Goal: Task Accomplishment & Management: Complete application form

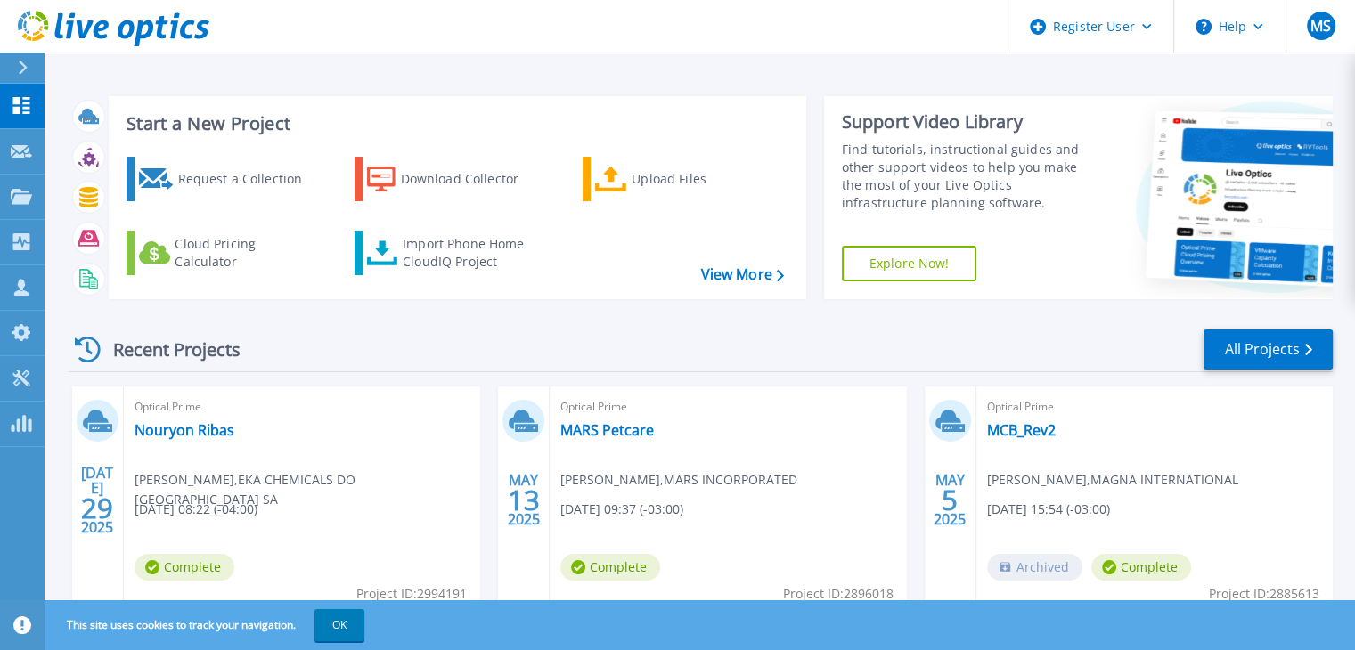
click at [29, 62] on div at bounding box center [30, 68] width 29 height 30
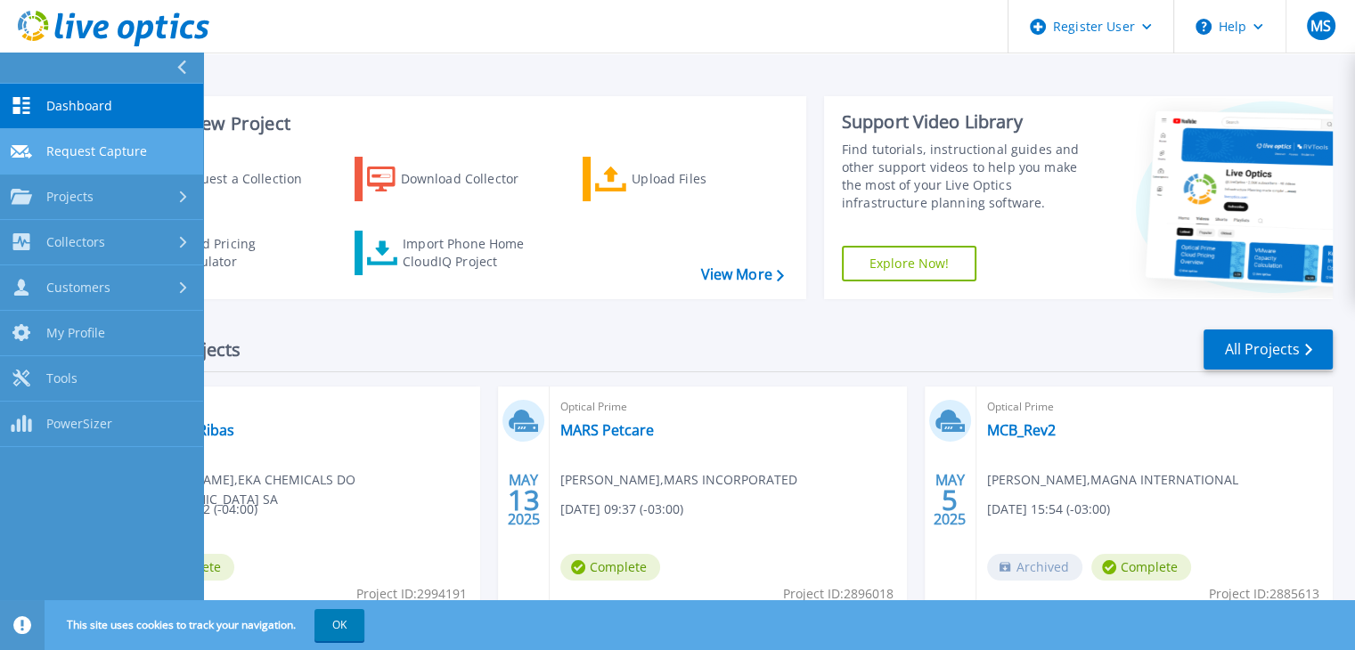
click at [89, 152] on span "Request Capture" at bounding box center [96, 151] width 101 height 16
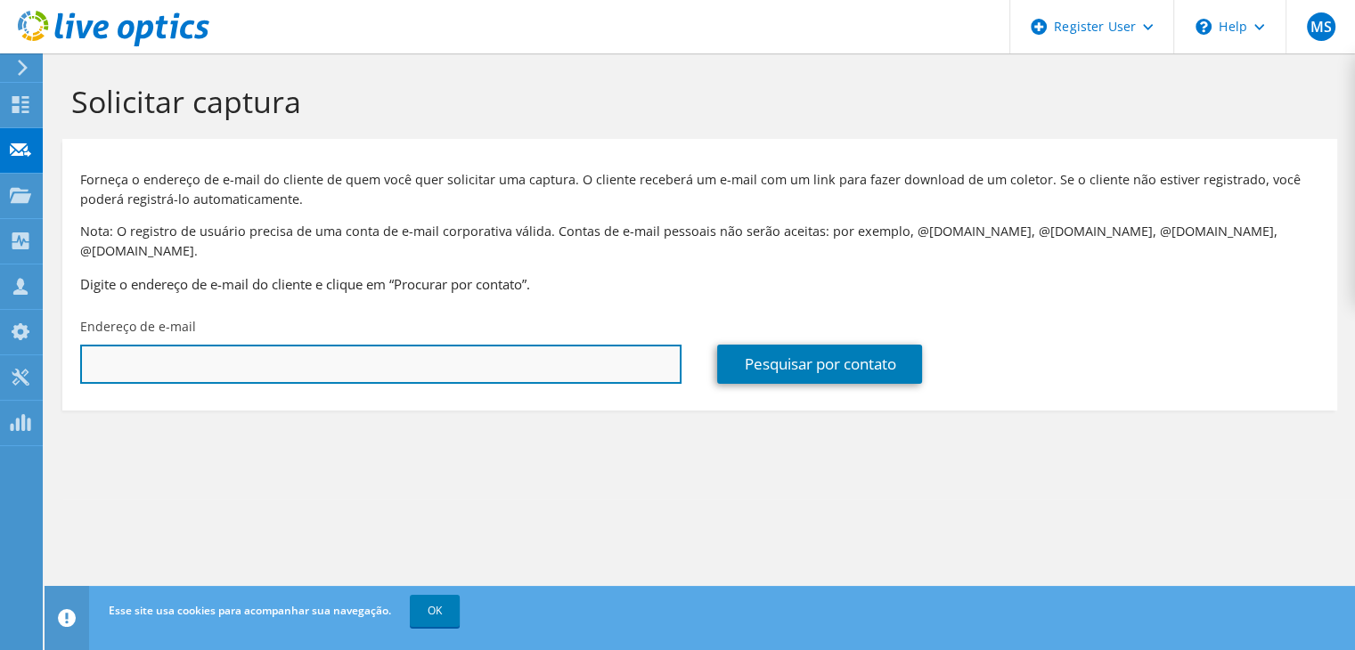
click at [172, 345] on input "text" at bounding box center [380, 364] width 601 height 39
paste input "joserof@pbtech.net.br"
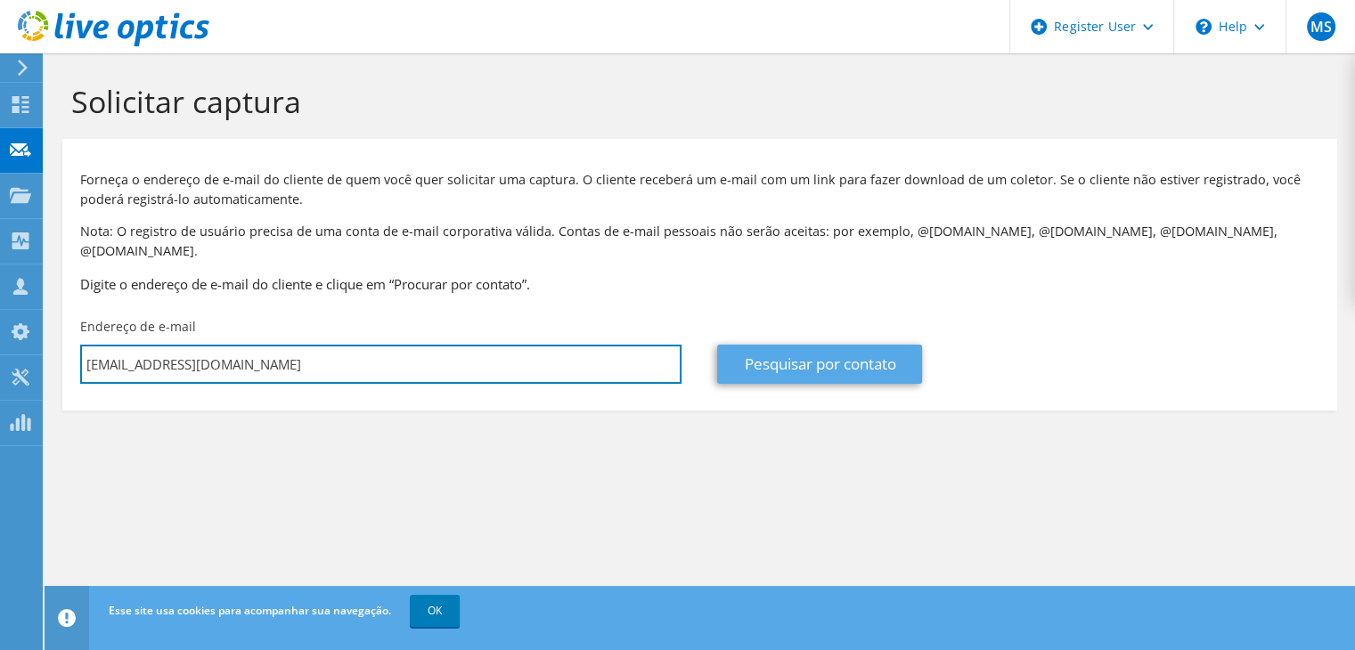
type input "joserof@pbtech.net.br"
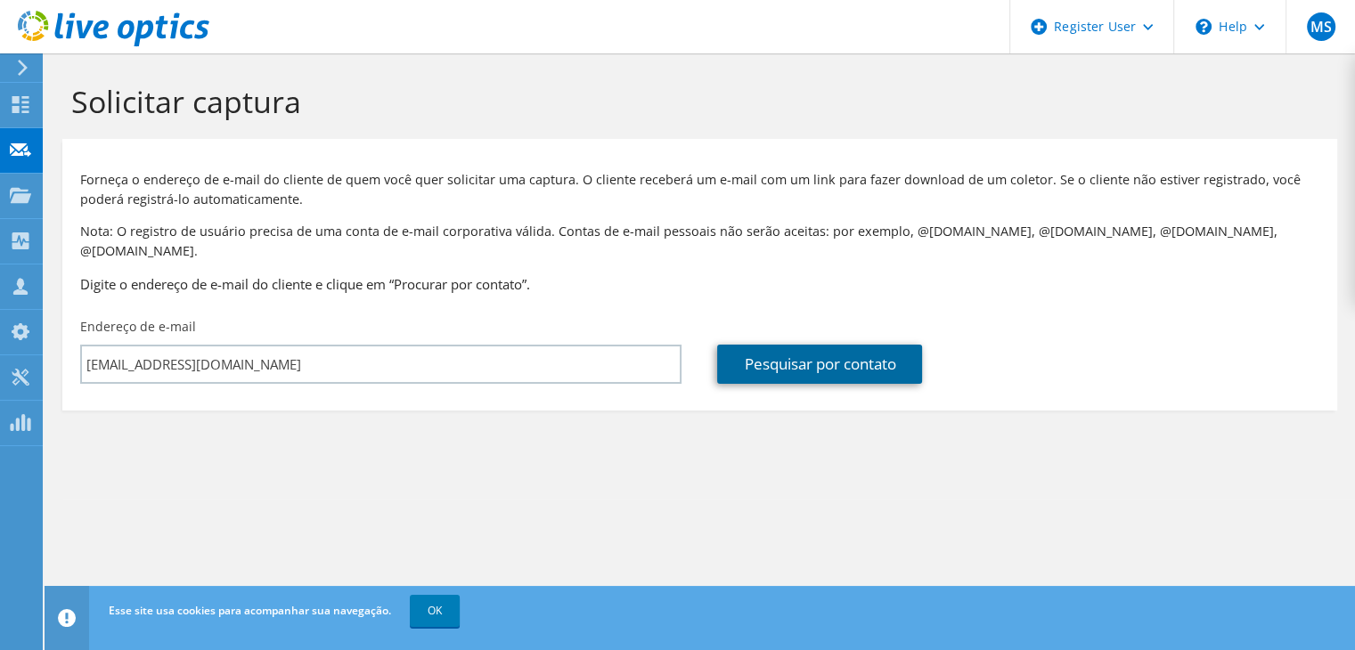
click at [762, 345] on link "Pesquisar por contato" at bounding box center [819, 364] width 205 height 39
type input "PARANA BANCO SA"
type input "José Ricardo"
type input "Ferreira"
type input "[GEOGRAPHIC_DATA]"
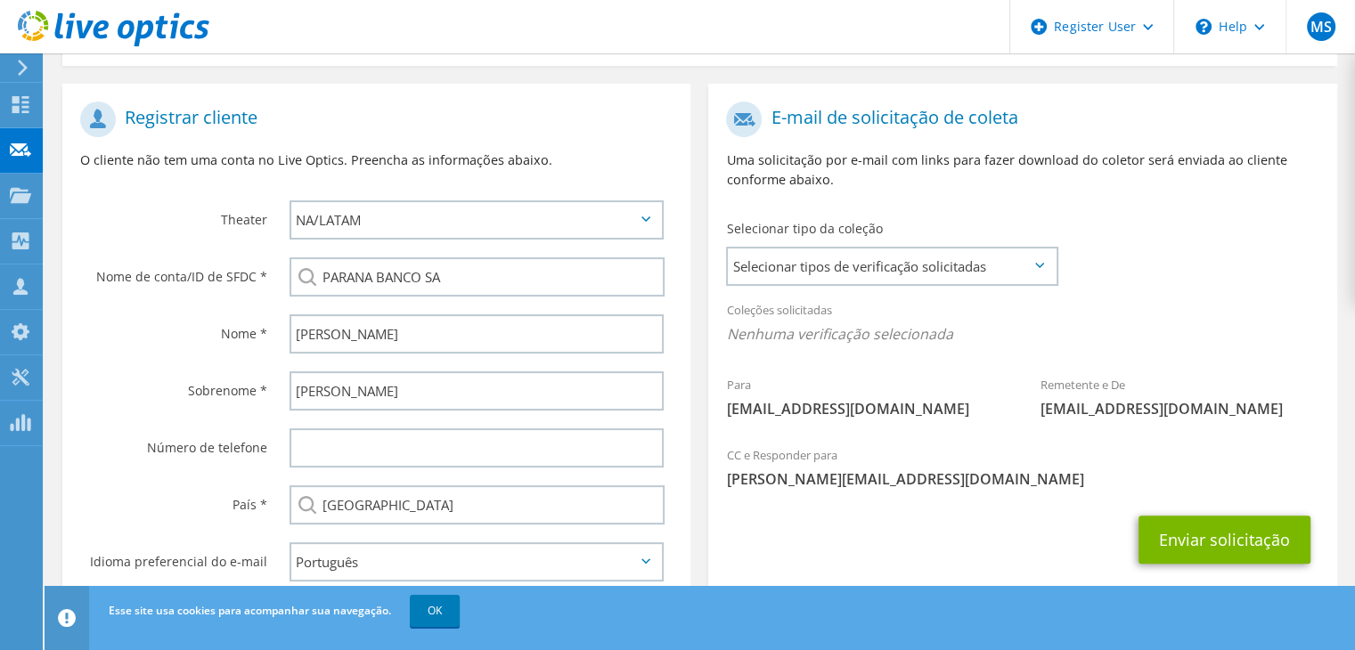
scroll to position [346, 0]
click at [1038, 249] on span "Selecionar tipos de verificação solicitadas" at bounding box center [892, 266] width 328 height 36
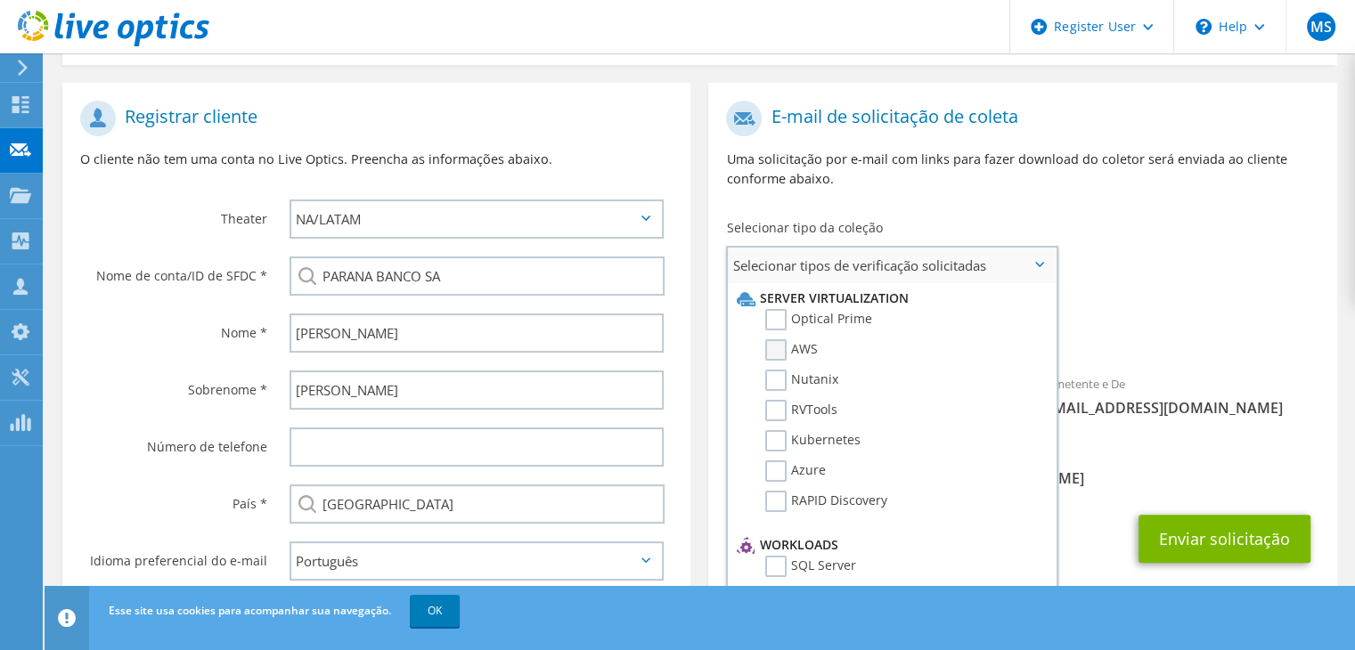
click at [803, 339] on label "AWS" at bounding box center [791, 349] width 53 height 21
click at [0, 0] on input "AWS" at bounding box center [0, 0] width 0 height 0
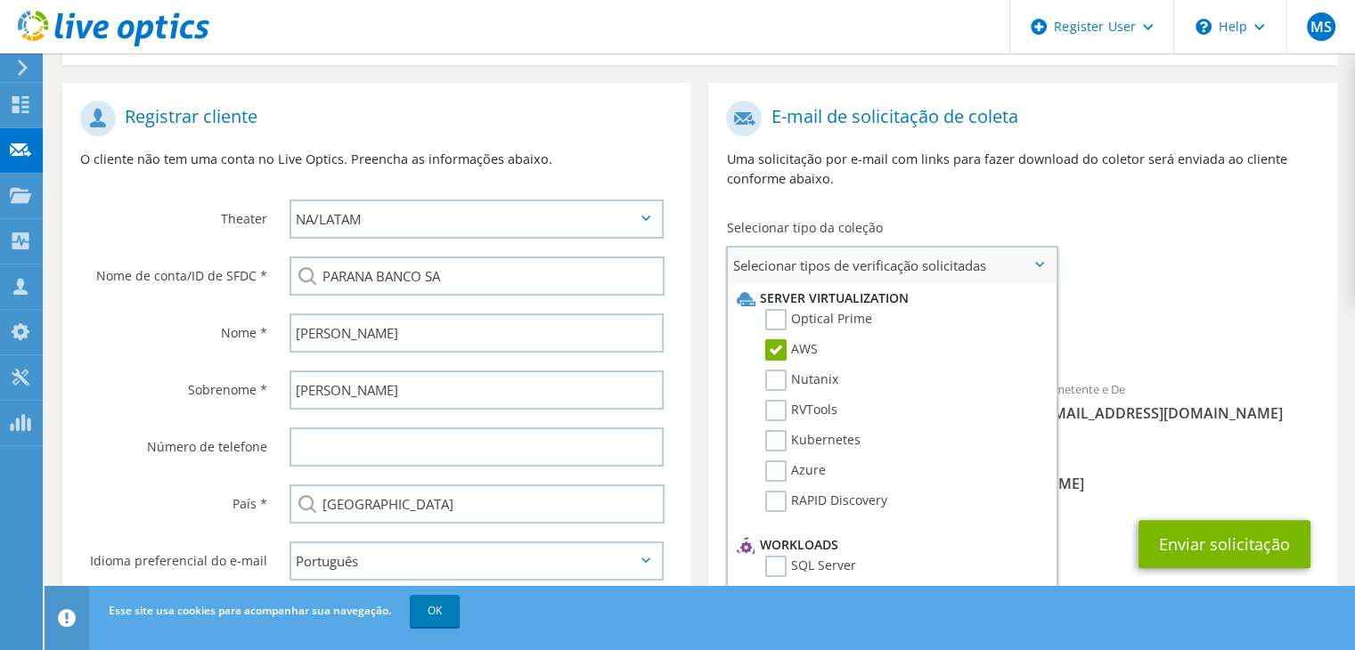
click at [803, 339] on label "AWS" at bounding box center [791, 349] width 53 height 21
click at [0, 0] on input "AWS" at bounding box center [0, 0] width 0 height 0
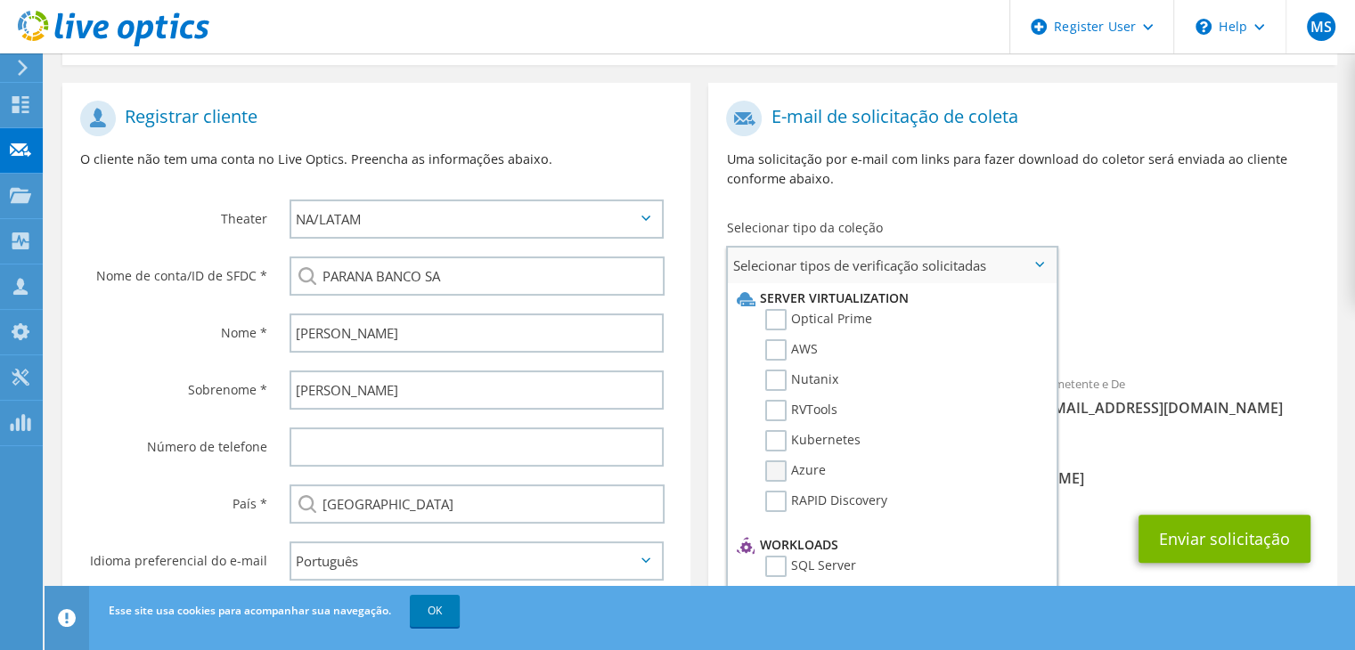
click at [816, 461] on label "Azure" at bounding box center [795, 471] width 61 height 21
click at [0, 0] on input "Azure" at bounding box center [0, 0] width 0 height 0
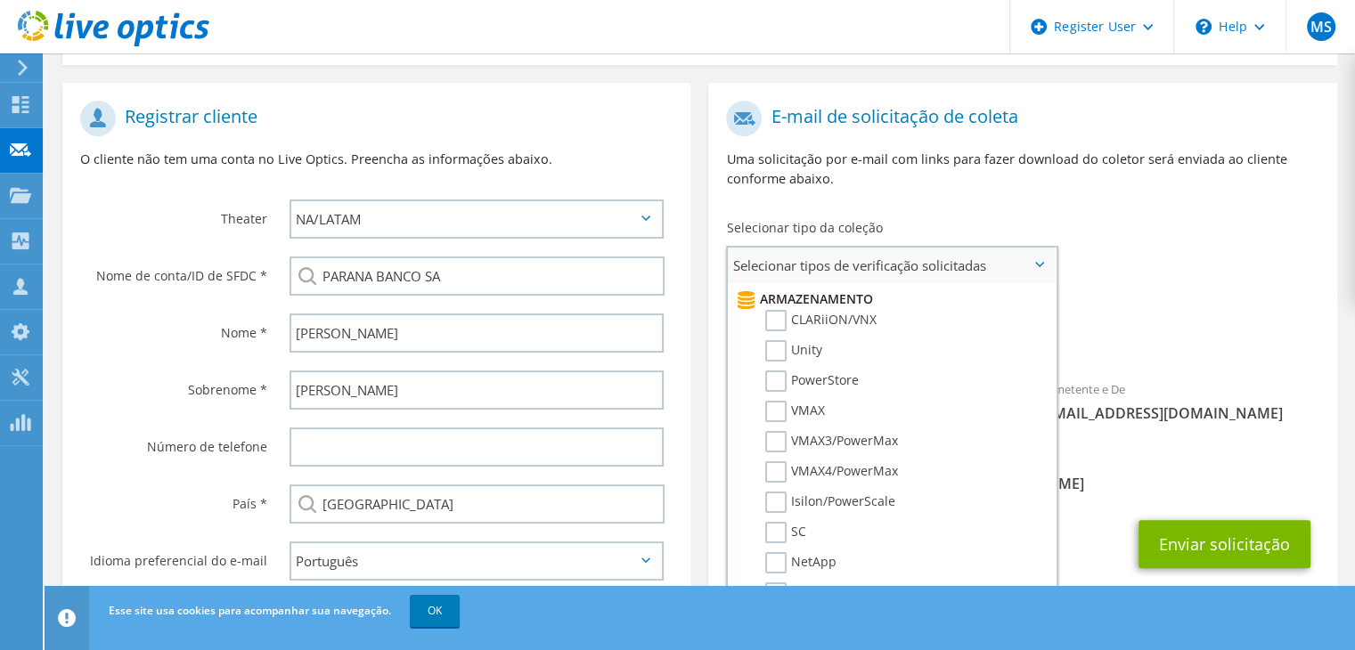
scroll to position [0, 0]
click at [778, 309] on label "Optical Prime" at bounding box center [818, 319] width 107 height 21
click at [0, 0] on input "Optical Prime" at bounding box center [0, 0] width 0 height 0
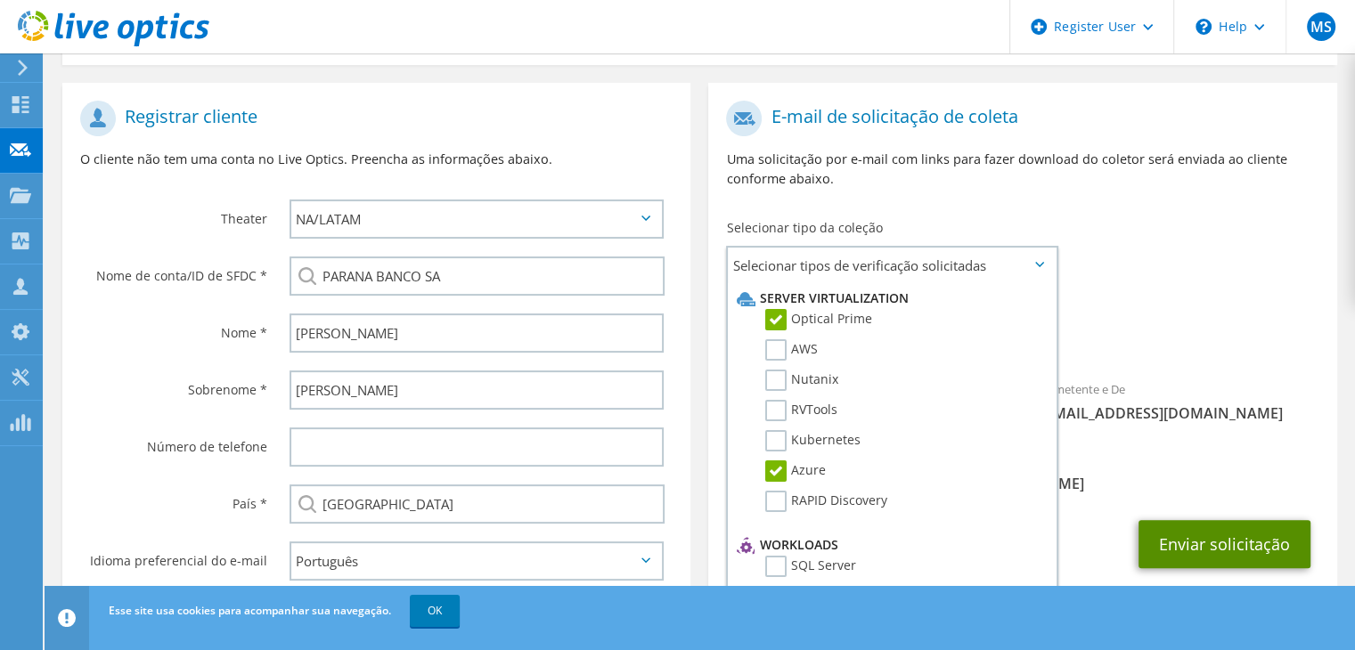
click at [1178, 527] on button "Enviar solicitação" at bounding box center [1224, 544] width 172 height 48
